Goal: Find specific page/section: Find specific page/section

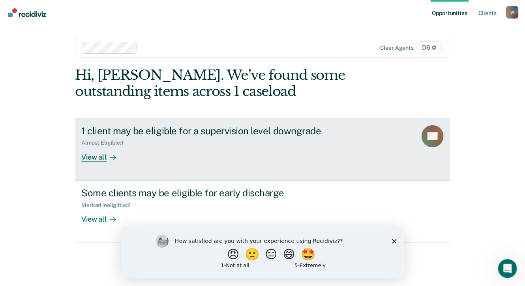
click at [103, 157] on div "View all" at bounding box center [103, 153] width 44 height 15
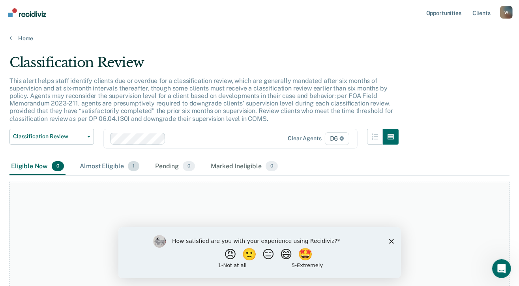
click at [117, 165] on div "Almost Eligible 1" at bounding box center [109, 166] width 63 height 17
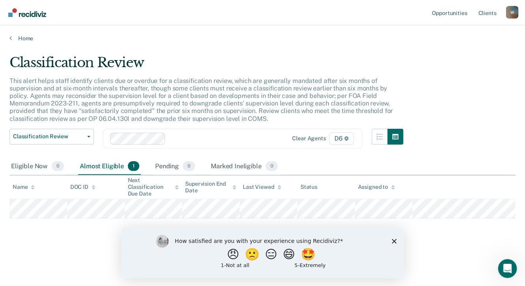
click at [392, 240] on icon "Close survey" at bounding box center [393, 240] width 5 height 5
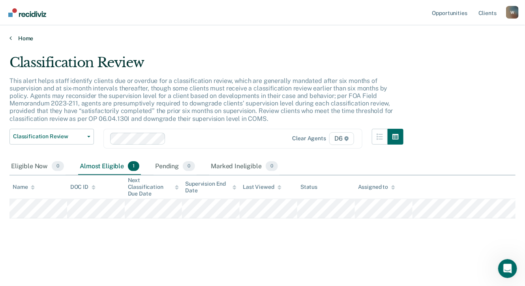
click at [25, 39] on link "Home" at bounding box center [262, 38] width 506 height 7
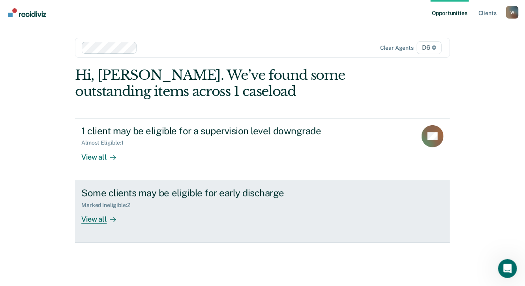
click at [92, 217] on div "View all" at bounding box center [103, 215] width 44 height 15
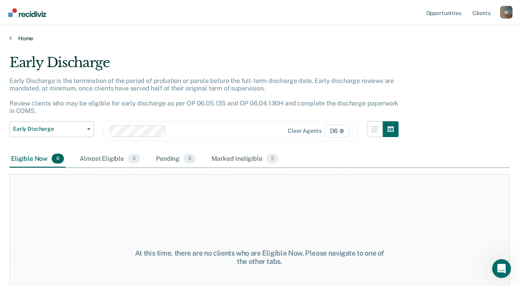
click at [23, 38] on link "Home" at bounding box center [259, 38] width 500 height 7
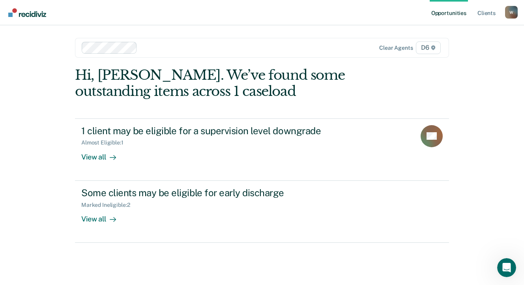
click at [50, 120] on div "Opportunities Client s [PERSON_NAME][EMAIL_ADDRESS][US_STATE][DOMAIN_NAME] W Pr…" at bounding box center [262, 142] width 524 height 285
